Goal: Find specific page/section: Find specific page/section

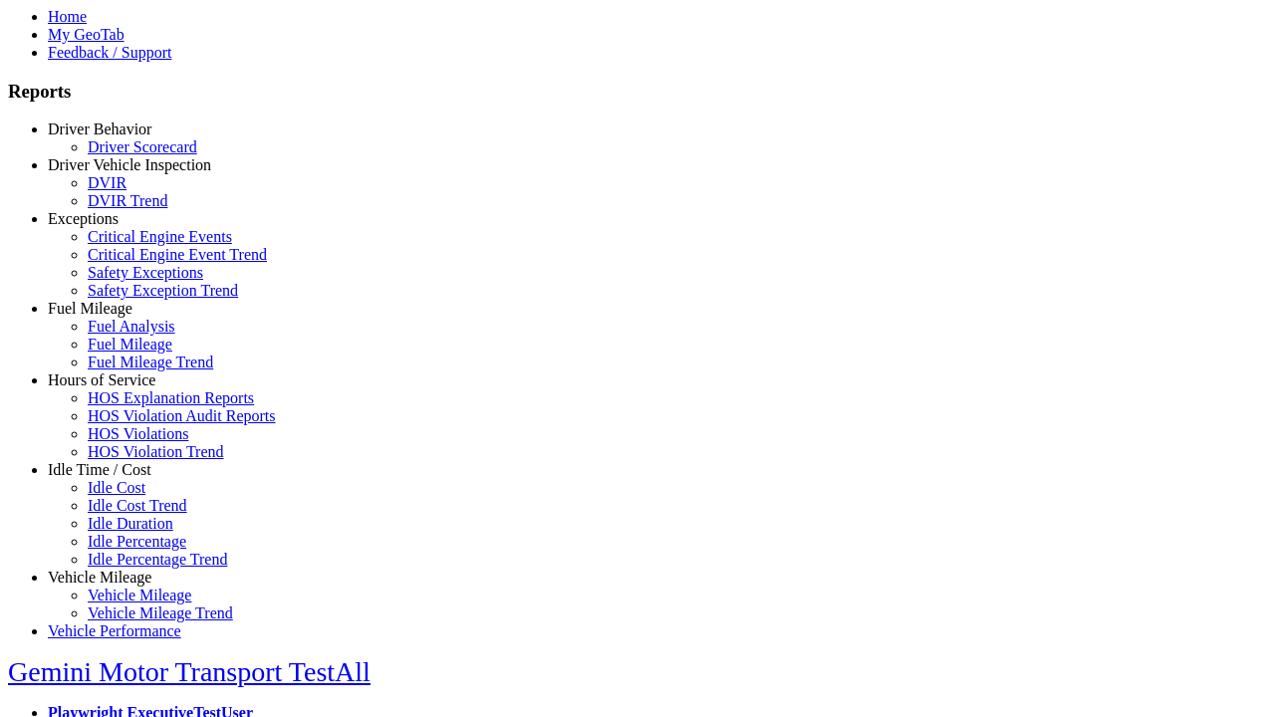
click at [115, 478] on link "Idle Time / Cost" at bounding box center [100, 469] width 104 height 17
click at [130, 496] on link "Idle Cost" at bounding box center [117, 487] width 58 height 17
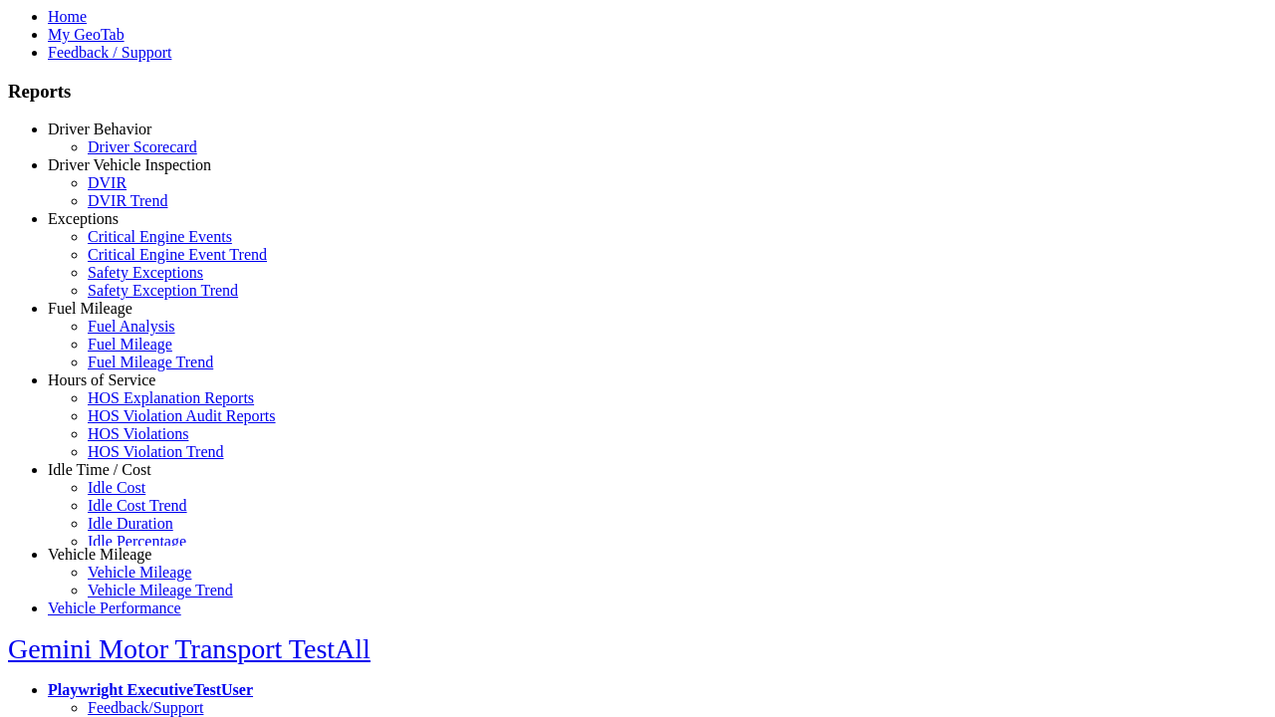
scroll to position [9, 0]
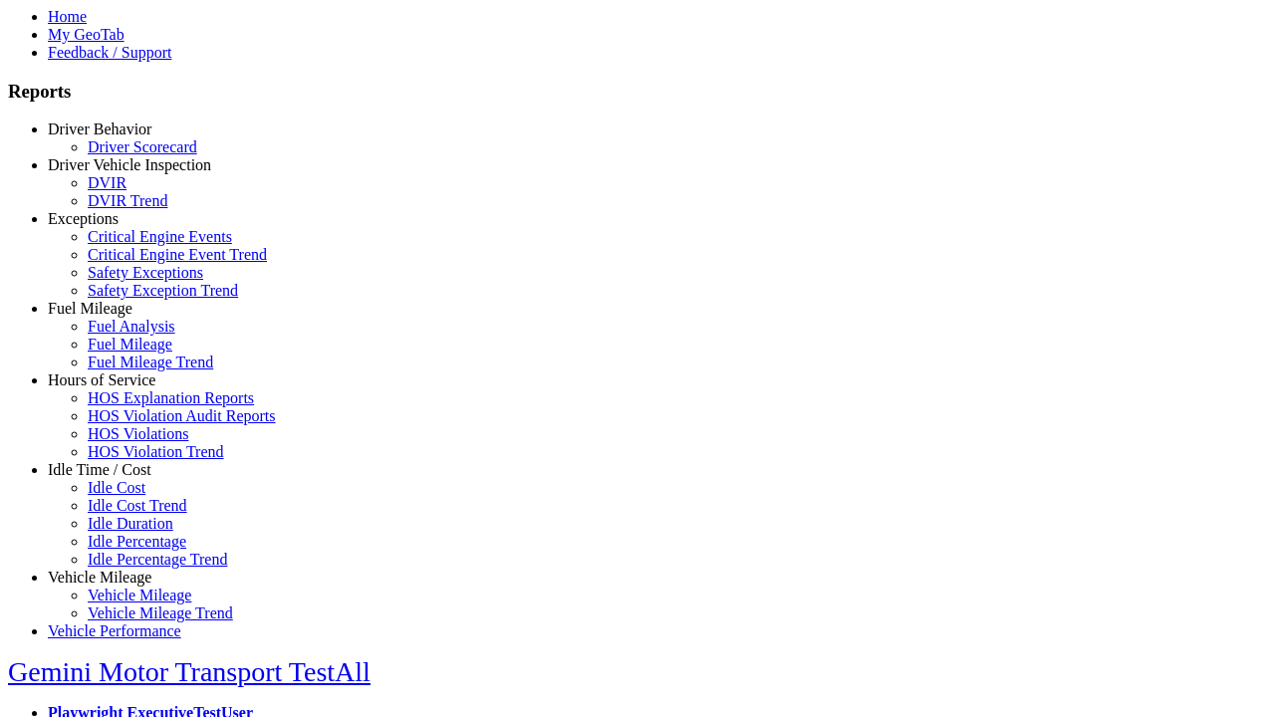
select select
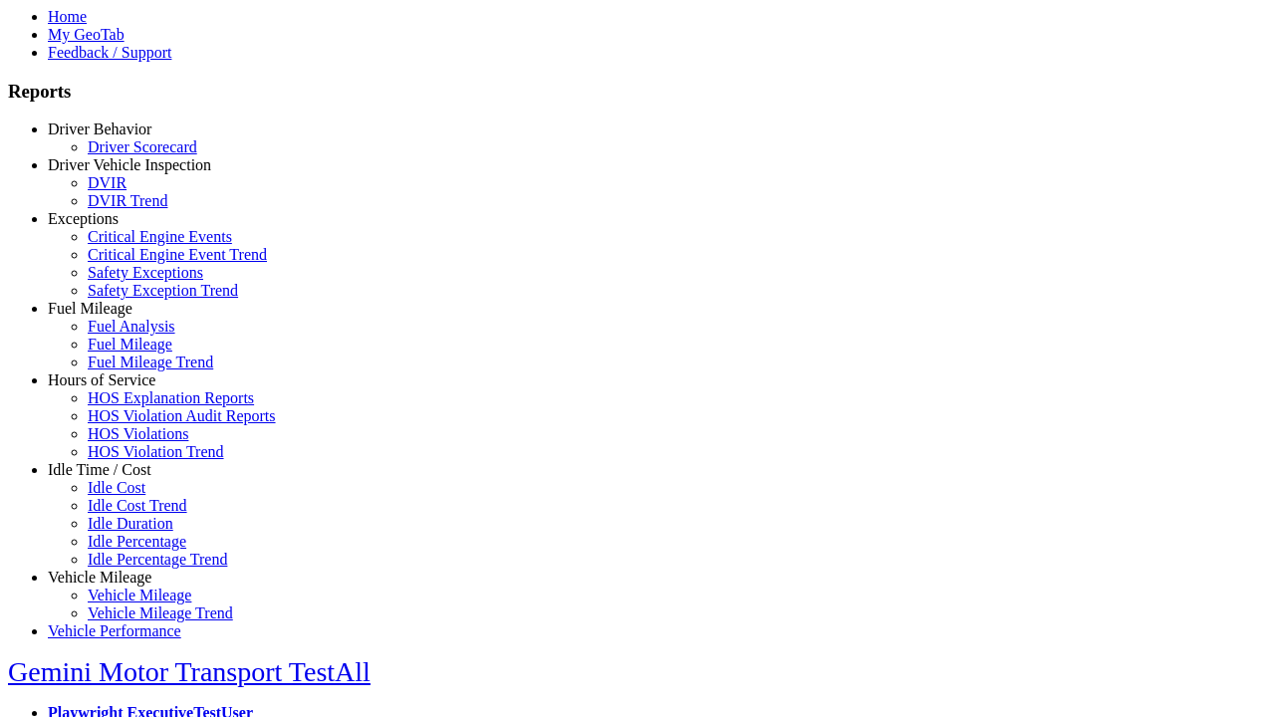
select select
